Goal: Transaction & Acquisition: Download file/media

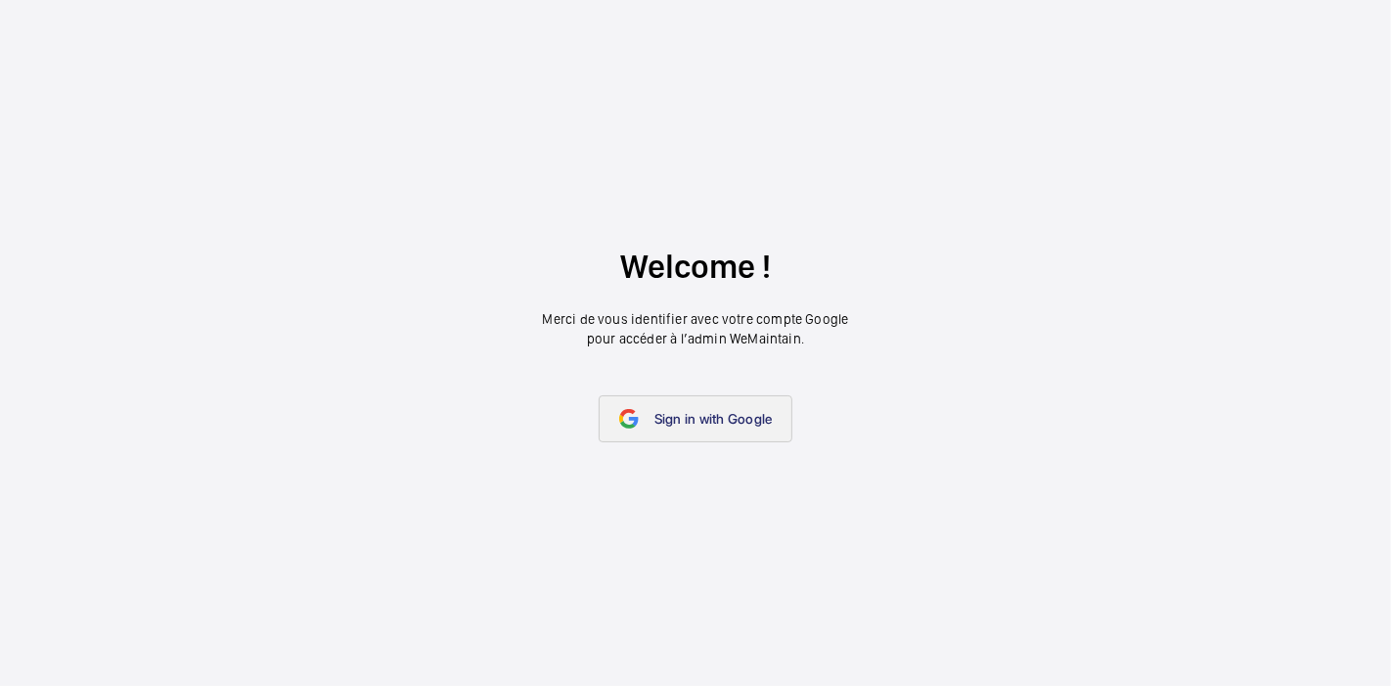
click at [733, 406] on link "Sign in with Google" at bounding box center [696, 418] width 195 height 47
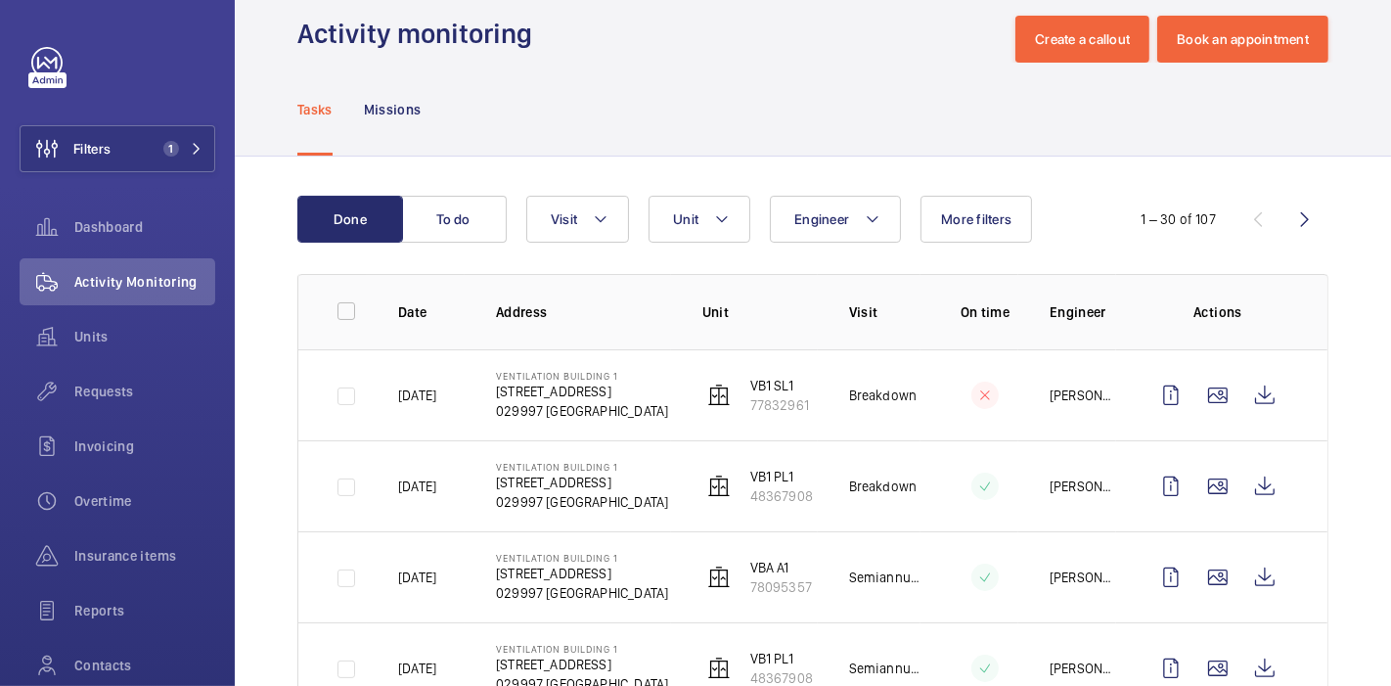
scroll to position [24, 0]
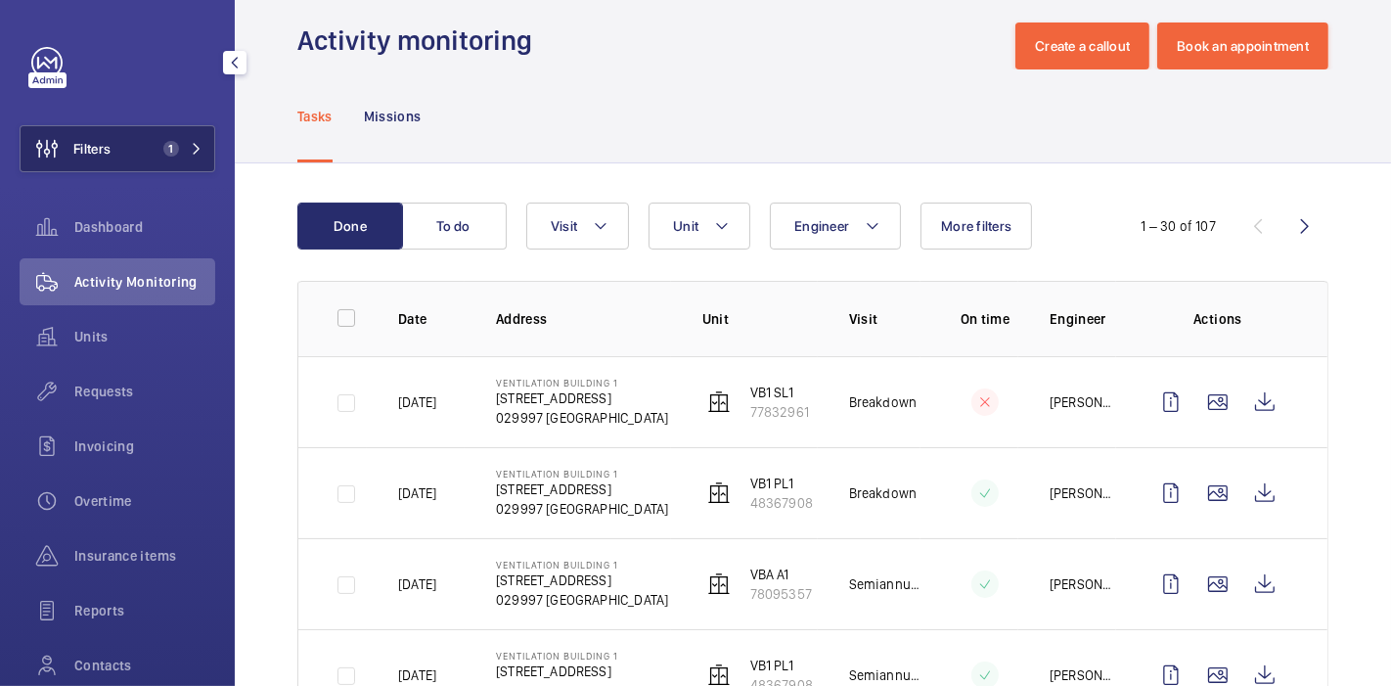
click at [181, 169] on button "Filters 1" at bounding box center [118, 148] width 196 height 47
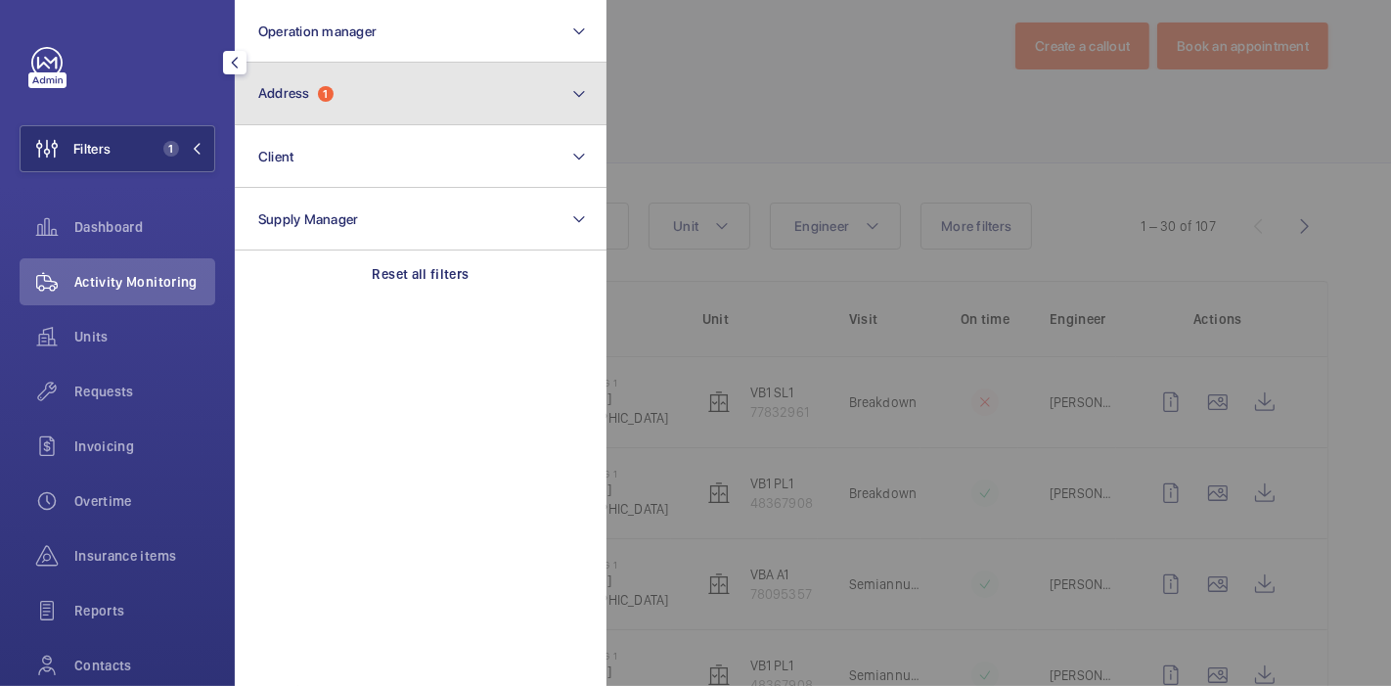
click at [369, 72] on button "Address 1" at bounding box center [421, 94] width 372 height 63
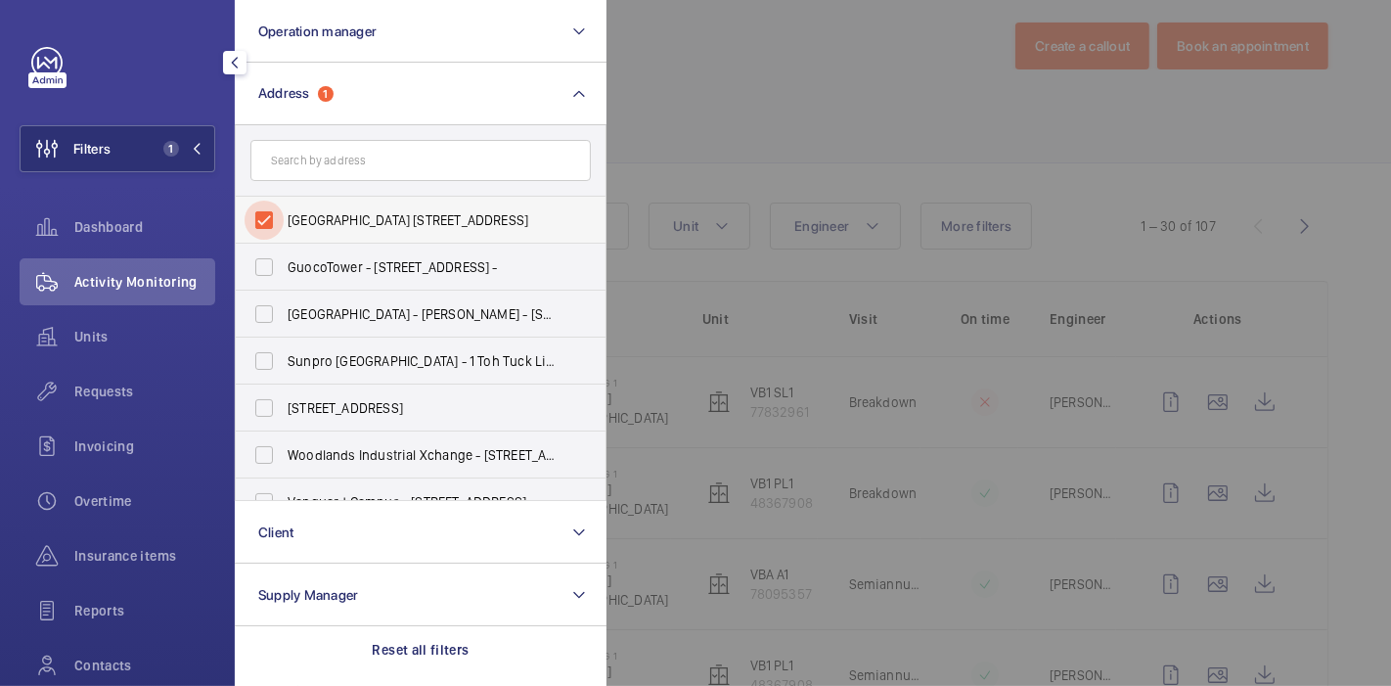
click at [266, 211] on input "Ventilation Building 1 - 210 Marina East Drive, SINGAPORE 029997" at bounding box center [264, 220] width 39 height 39
checkbox input "false"
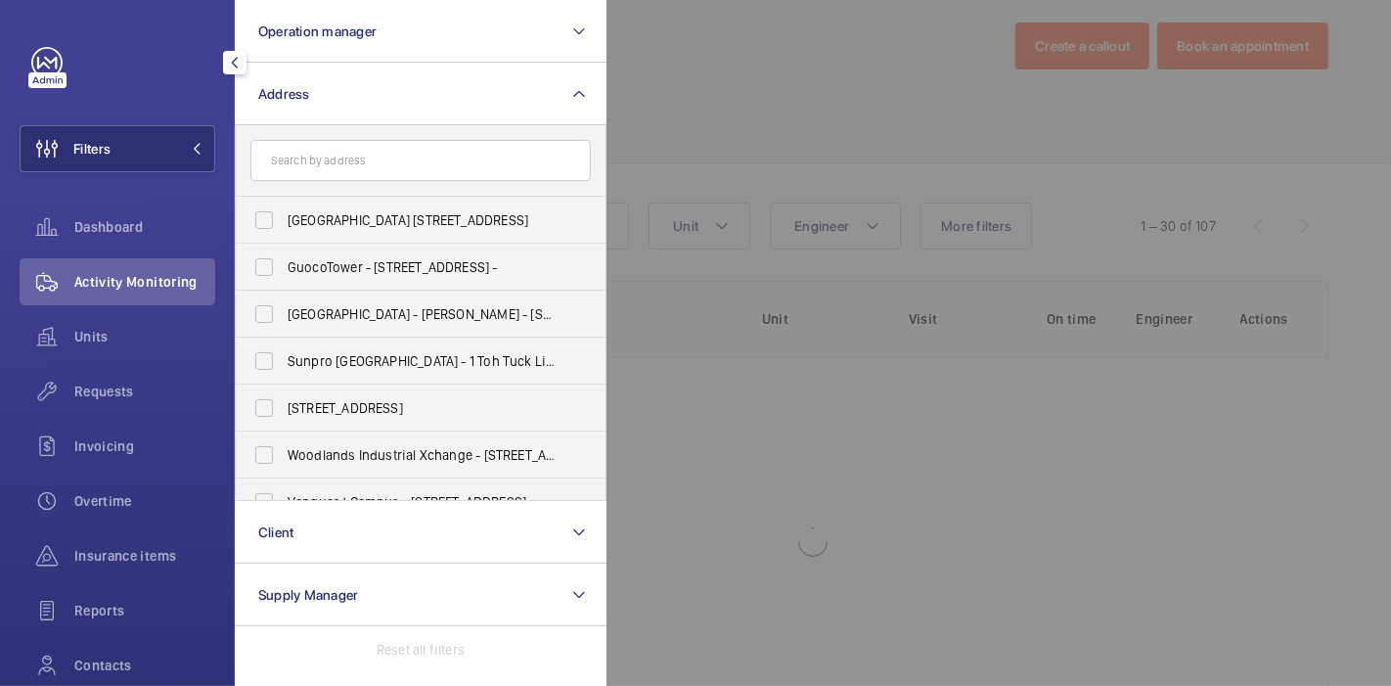
click at [679, 95] on div at bounding box center [1301, 343] width 1391 height 686
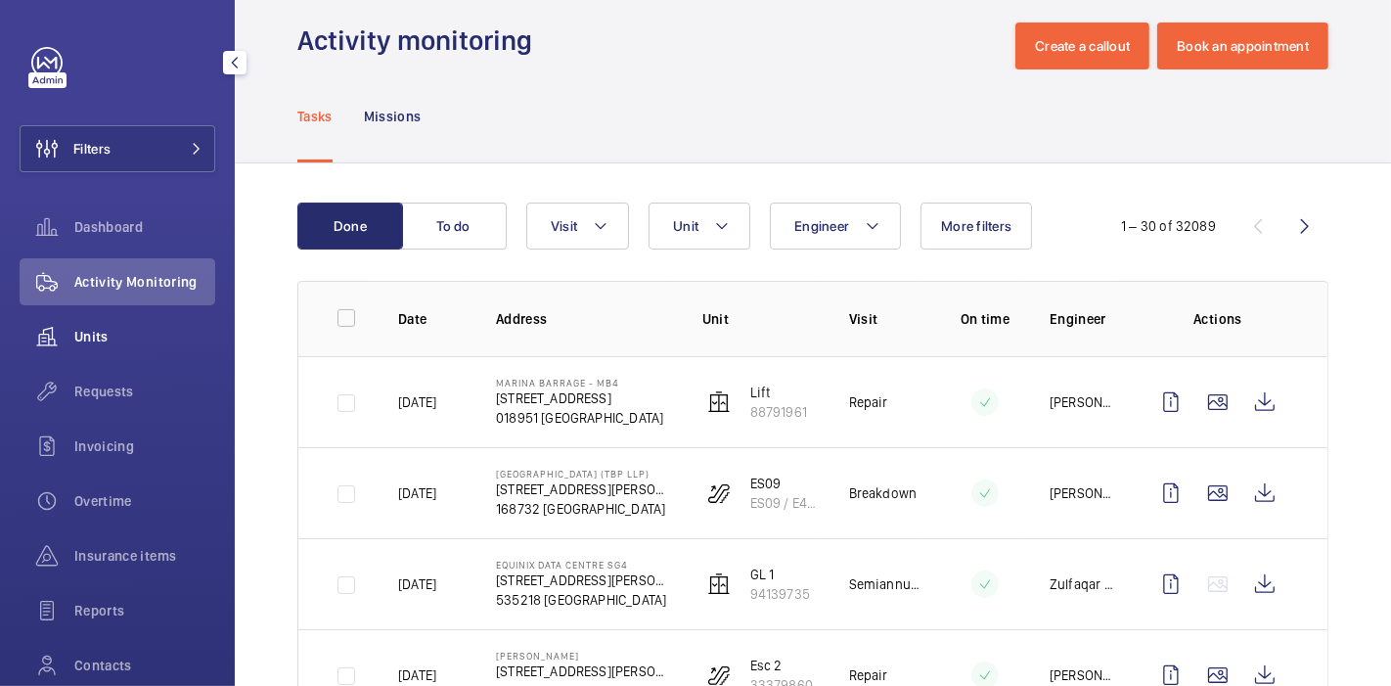
click at [97, 347] on div "Units" at bounding box center [118, 336] width 196 height 47
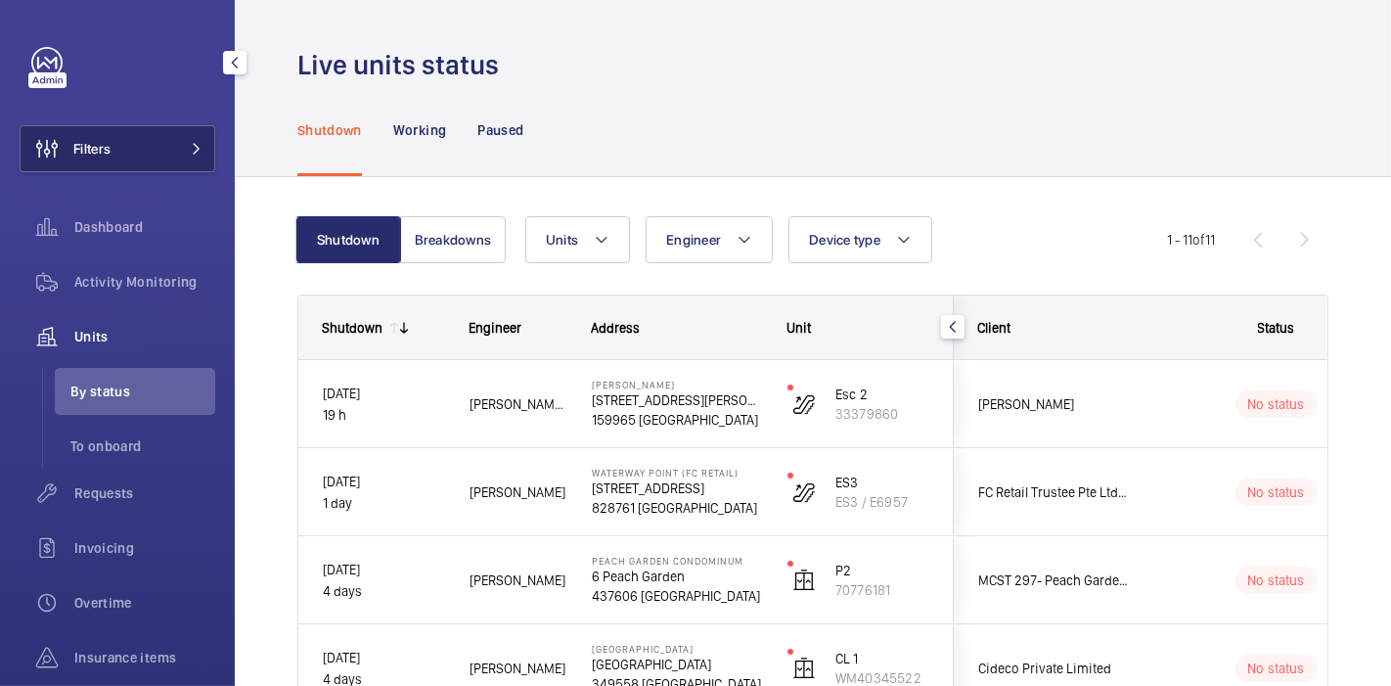
click at [91, 139] on span "Filters" at bounding box center [91, 149] width 37 height 20
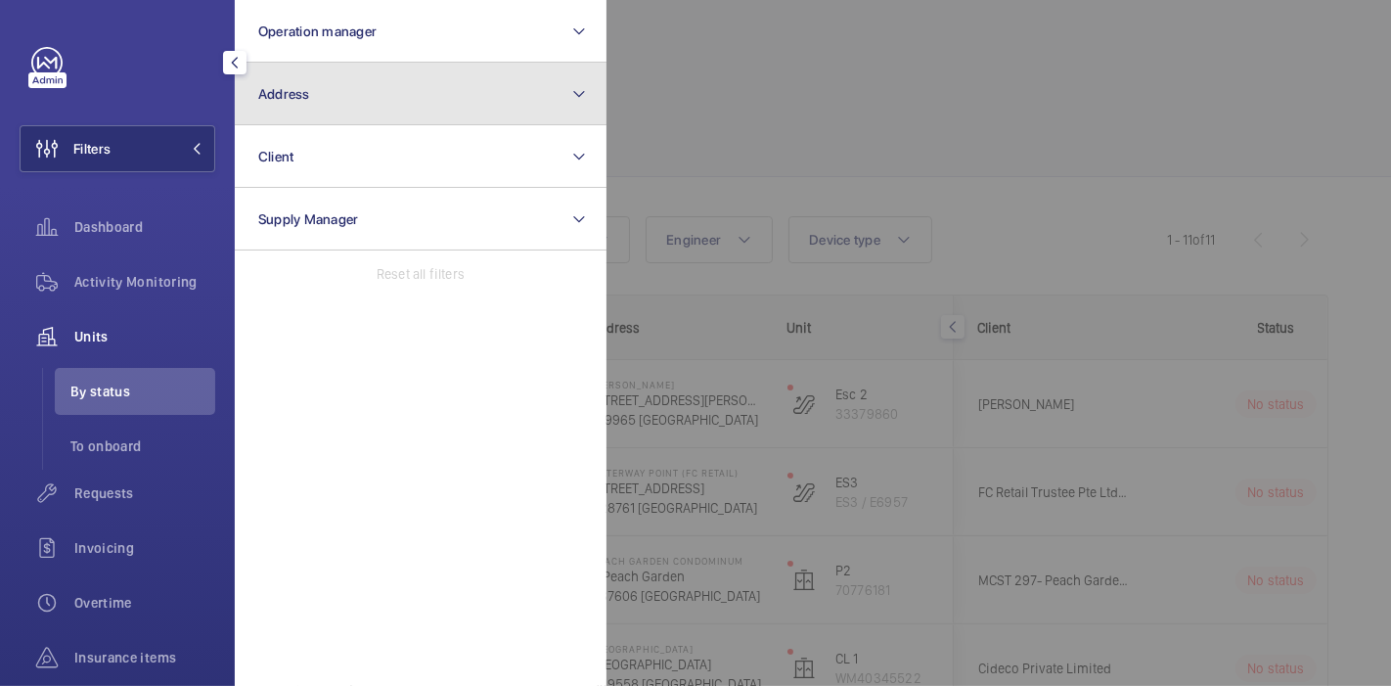
click at [293, 73] on button "Address" at bounding box center [421, 94] width 372 height 63
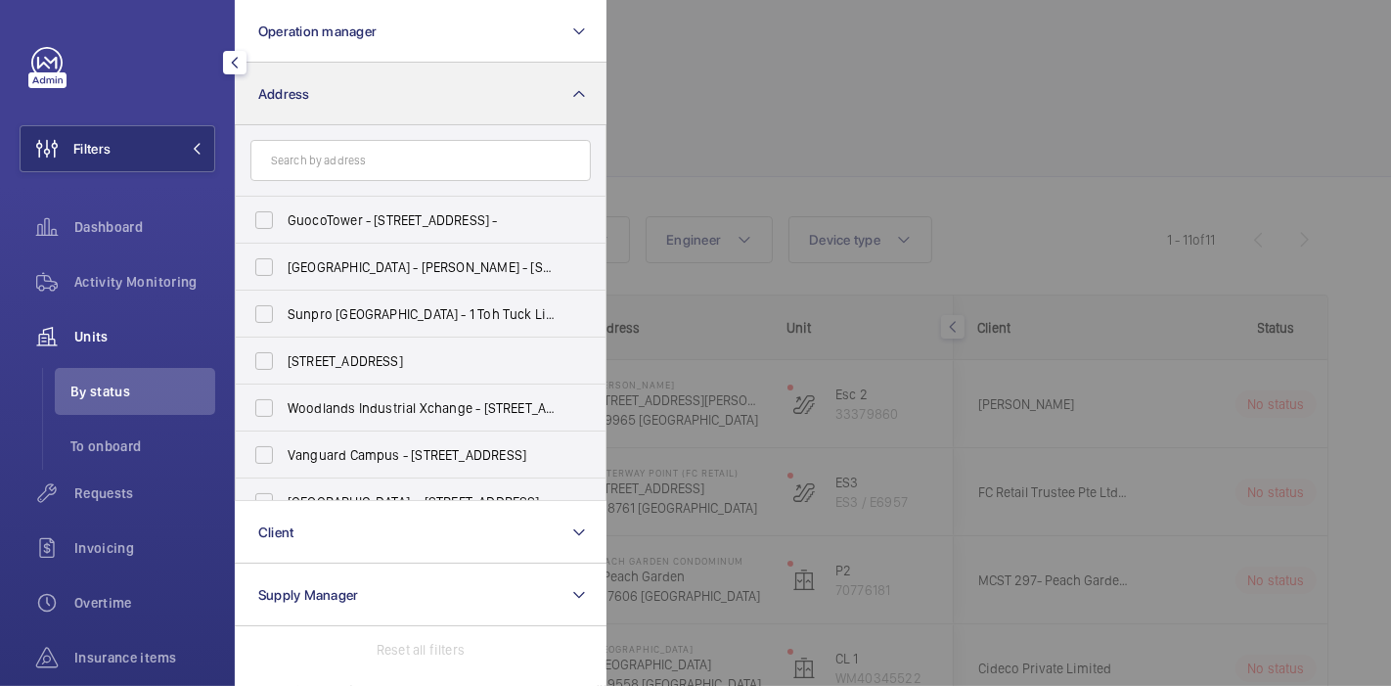
type input "g"
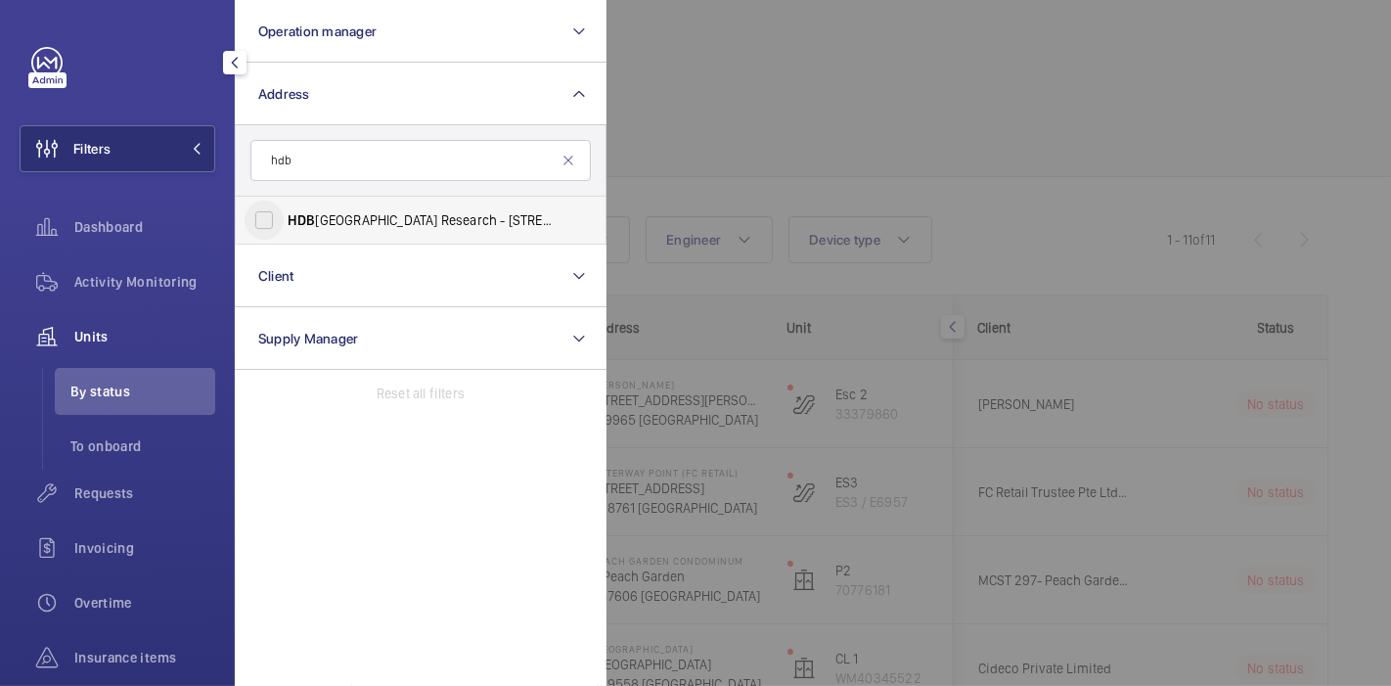
type input "hdb"
click at [283, 216] on input "HDB Centre of Building Research - 10 Woodlands Ave 8, 738973 SINGAPORE, SINGAPO…" at bounding box center [264, 220] width 39 height 39
checkbox input "true"
click at [738, 49] on div at bounding box center [1301, 343] width 1391 height 686
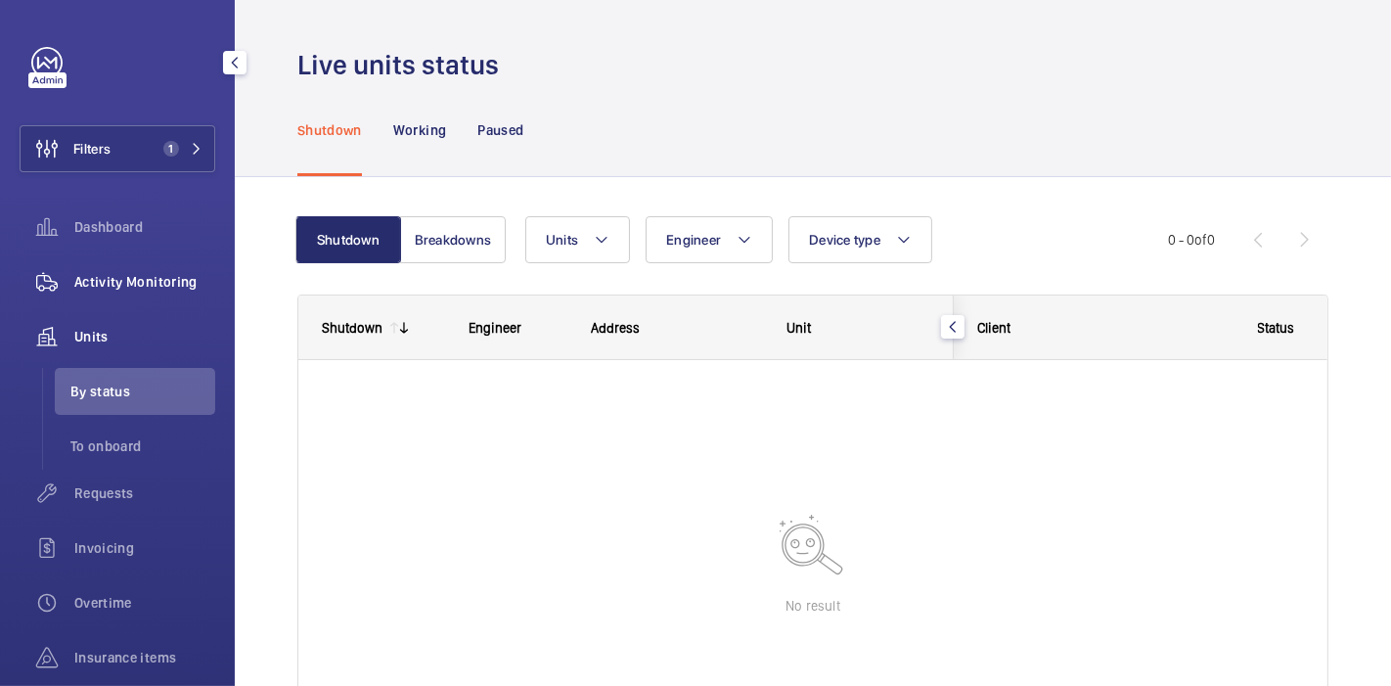
click at [154, 277] on span "Activity Monitoring" at bounding box center [144, 282] width 141 height 20
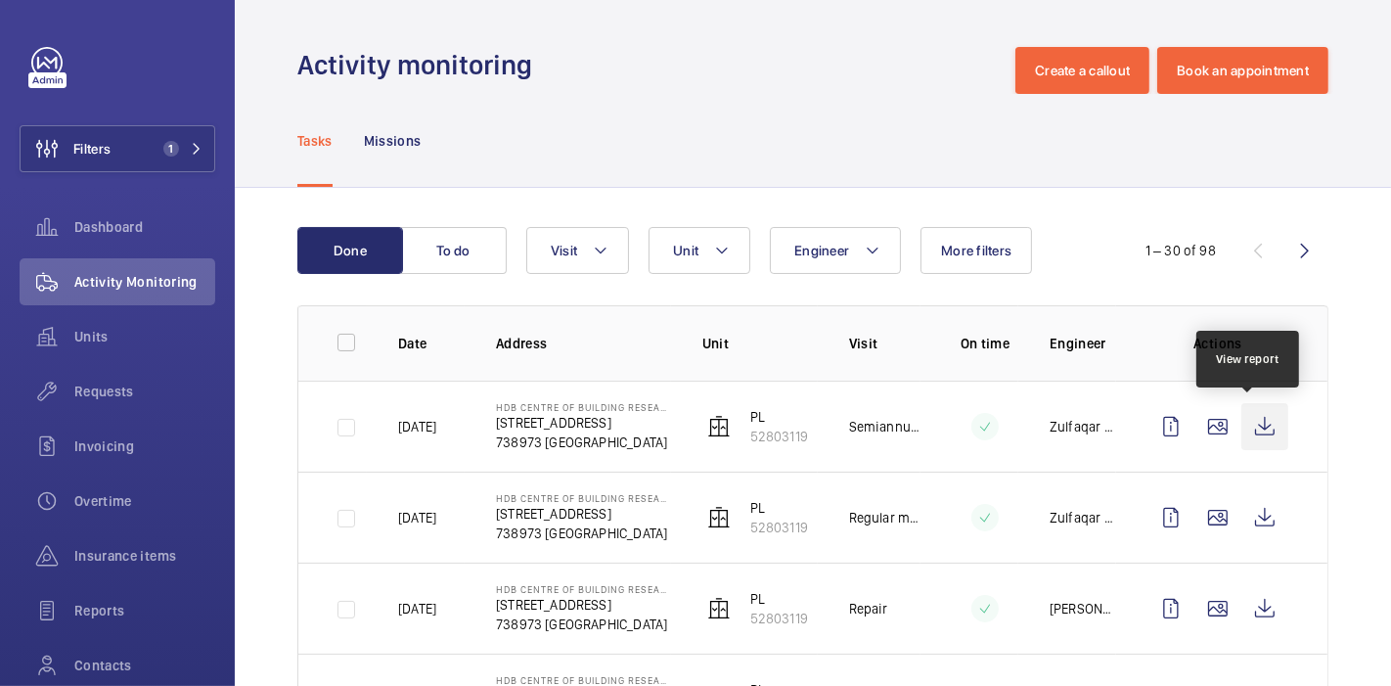
click at [1247, 428] on wm-front-icon-button at bounding box center [1264, 426] width 47 height 47
